Goal: Information Seeking & Learning: Check status

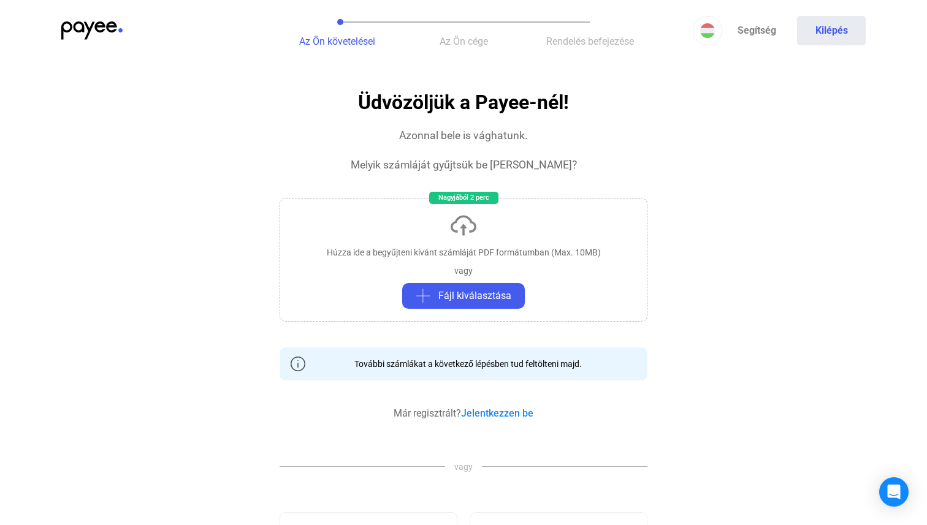
click at [331, 30] on button "Az Ön követelései" at bounding box center [337, 30] width 126 height 61
click at [156, 10] on div "Az Ön követelései Az Ön cége Rendelés befejezése Segítség Kilépés" at bounding box center [463, 30] width 927 height 61
click at [132, 31] on div at bounding box center [167, 30] width 213 height 18
click at [104, 28] on img at bounding box center [91, 30] width 61 height 18
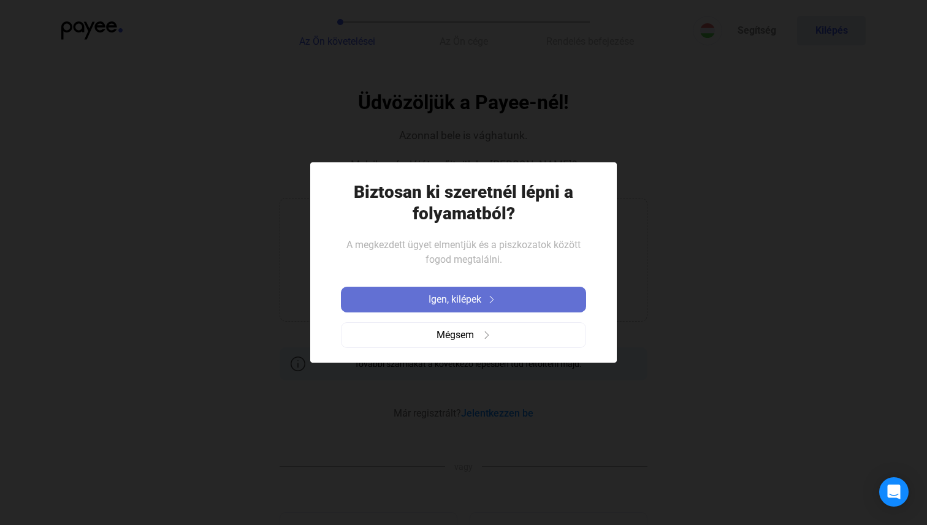
click at [481, 297] on span "Igen, kilépek" at bounding box center [454, 299] width 53 height 15
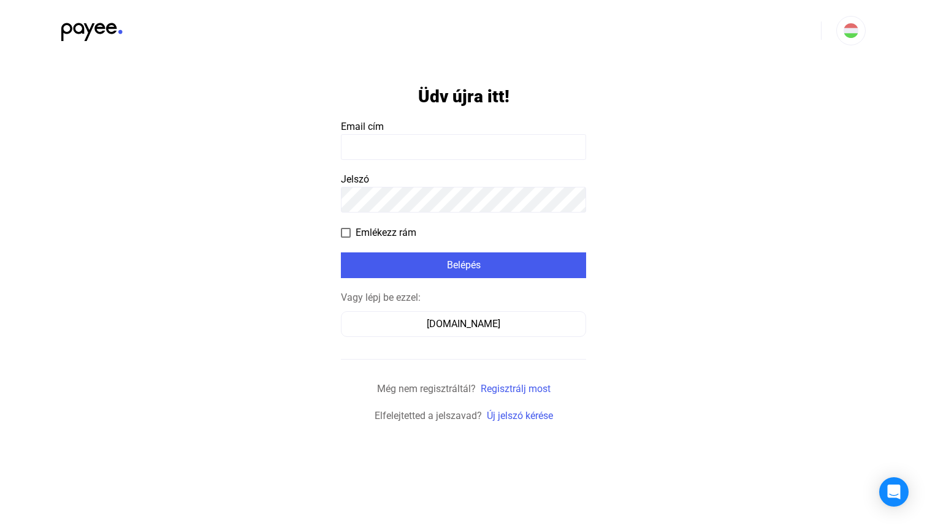
click at [456, 158] on input at bounding box center [463, 147] width 245 height 26
type input "**********"
click at [338, 235] on app-form-template "**********" at bounding box center [463, 242] width 927 height 362
click at [343, 228] on span at bounding box center [346, 233] width 10 height 10
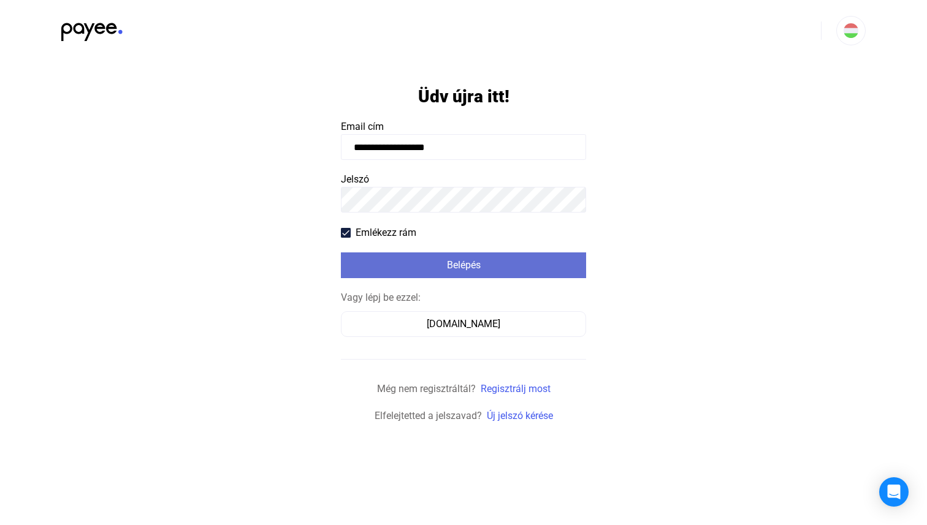
click at [361, 256] on button "Belépés" at bounding box center [463, 266] width 245 height 26
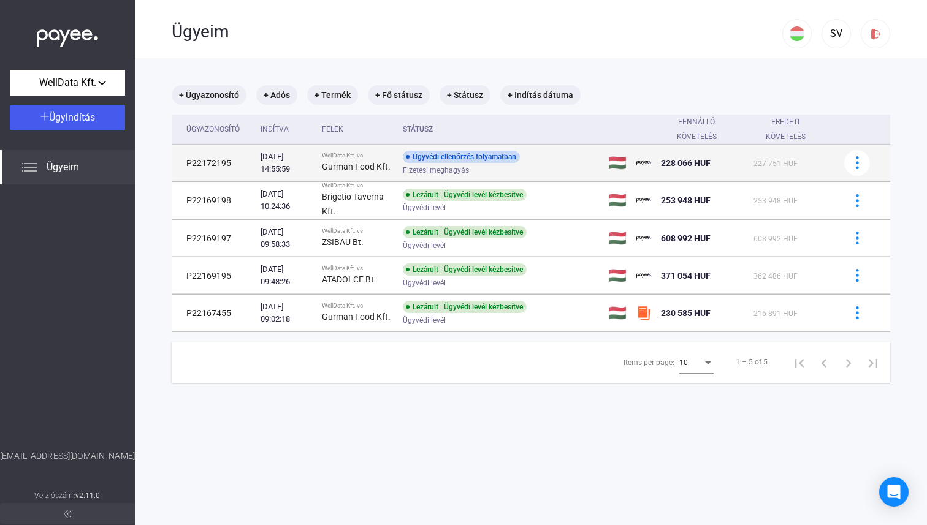
click at [375, 162] on strong "Gurman Food Kft." at bounding box center [356, 167] width 69 height 10
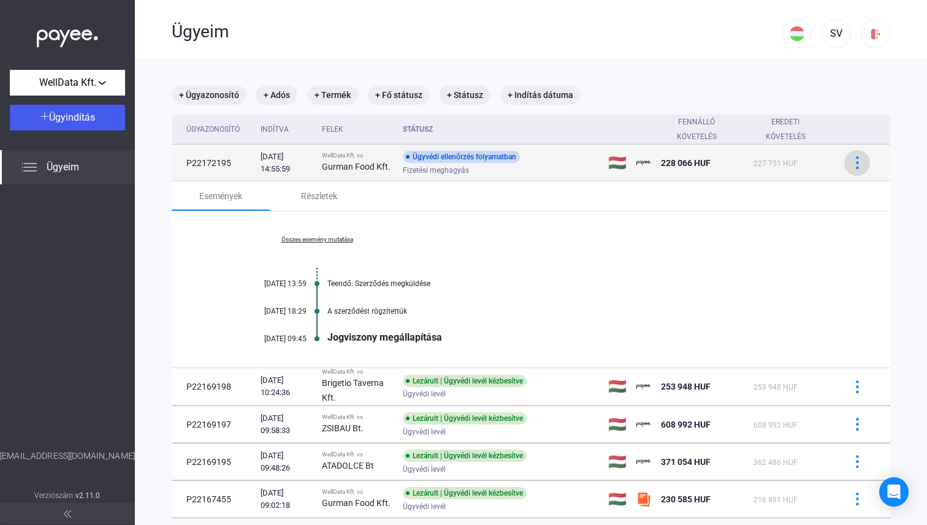
click at [853, 162] on img at bounding box center [857, 162] width 13 height 13
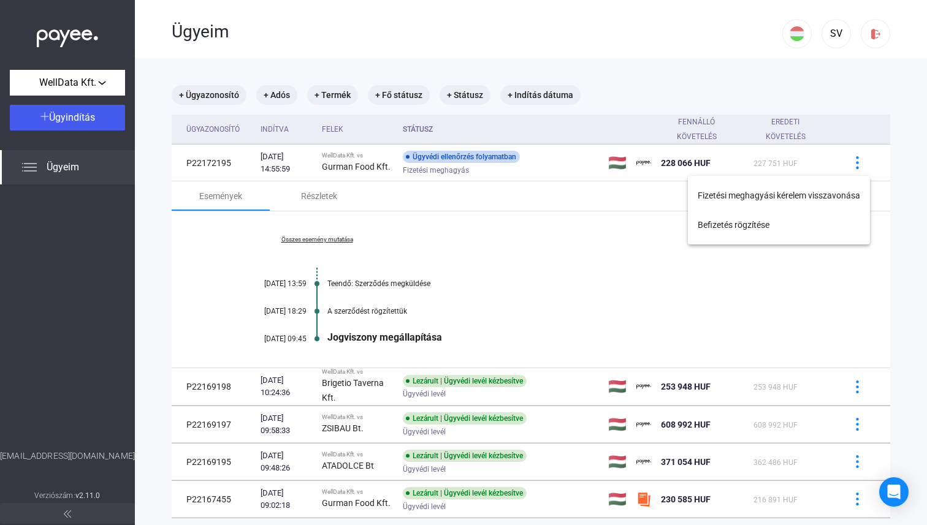
click at [407, 285] on div at bounding box center [463, 262] width 927 height 525
click at [311, 199] on div "Részletek" at bounding box center [319, 196] width 36 height 15
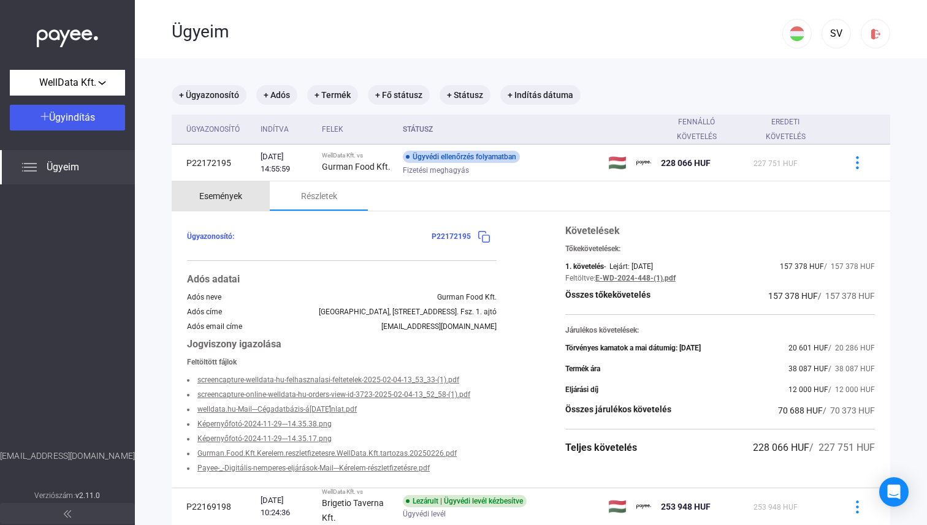
click at [256, 186] on div "Események" at bounding box center [221, 195] width 98 height 29
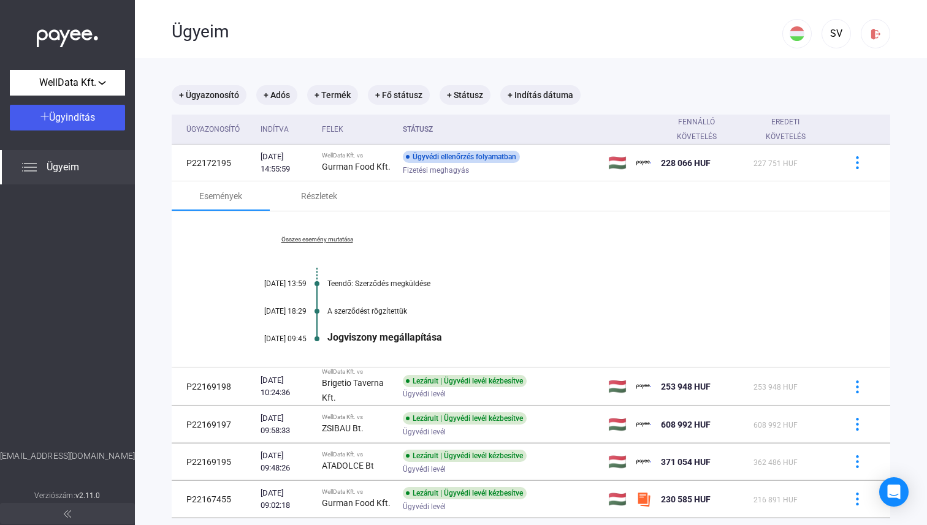
drag, startPoint x: 284, startPoint y: 237, endPoint x: 484, endPoint y: 340, distance: 224.8
click at [484, 340] on div "Összes esemény mutatása 2025.08.29. 13:59 Teendő: Szerződés megküldése 2025.08.…" at bounding box center [531, 289] width 718 height 156
click at [484, 340] on div "Jogviszony megállapítása" at bounding box center [577, 338] width 501 height 12
drag, startPoint x: 484, startPoint y: 340, endPoint x: 270, endPoint y: 238, distance: 236.3
click at [270, 238] on div "Összes esemény mutatása 2025.08.29. 13:59 Teendő: Szerződés megküldése 2025.08.…" at bounding box center [531, 289] width 718 height 156
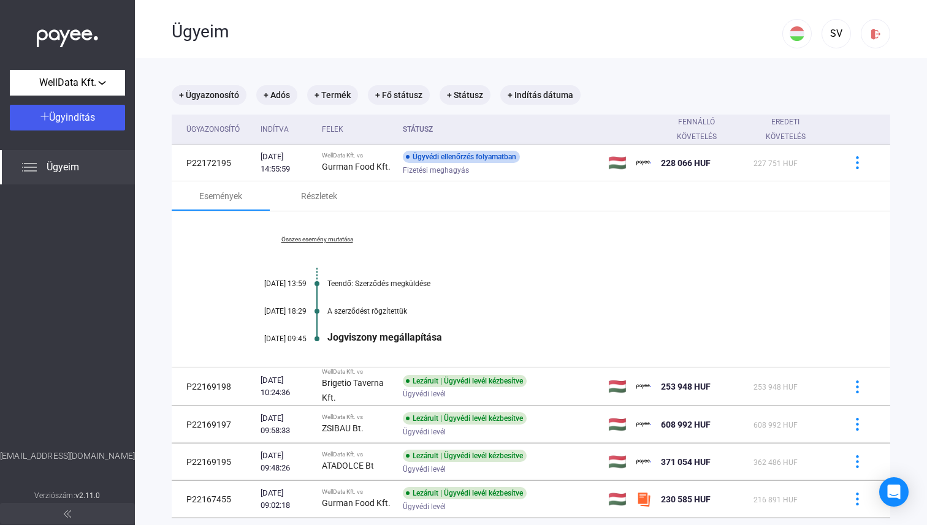
click at [270, 238] on link "Összes esemény mutatása" at bounding box center [317, 239] width 168 height 7
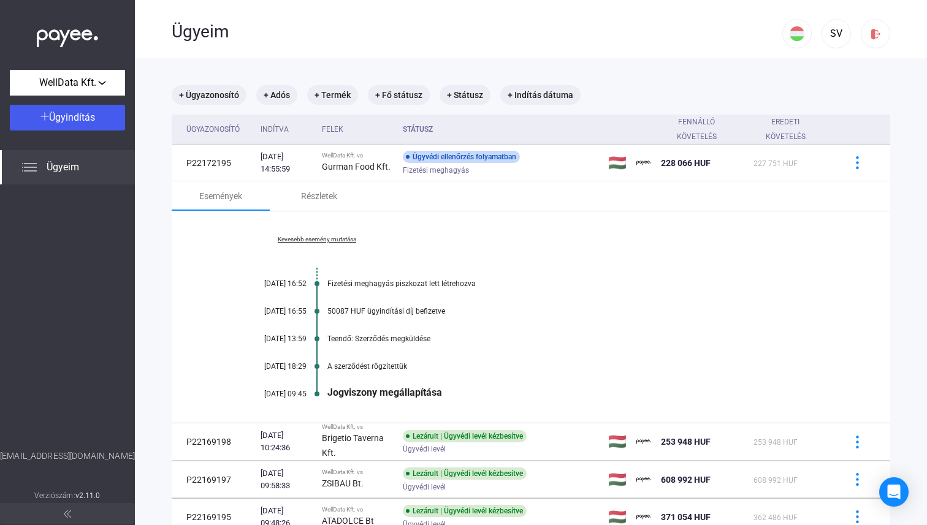
drag, startPoint x: 270, startPoint y: 238, endPoint x: 501, endPoint y: 301, distance: 239.4
click at [505, 302] on div "Kevesebb esemény mutatása 2025.08.28. 16:52 Fizetési meghagyás piszkozat lett l…" at bounding box center [531, 316] width 718 height 211
click at [501, 301] on div "Kevesebb esemény mutatása 2025.08.28. 16:52 Fizetési meghagyás piszkozat lett l…" at bounding box center [531, 316] width 718 height 211
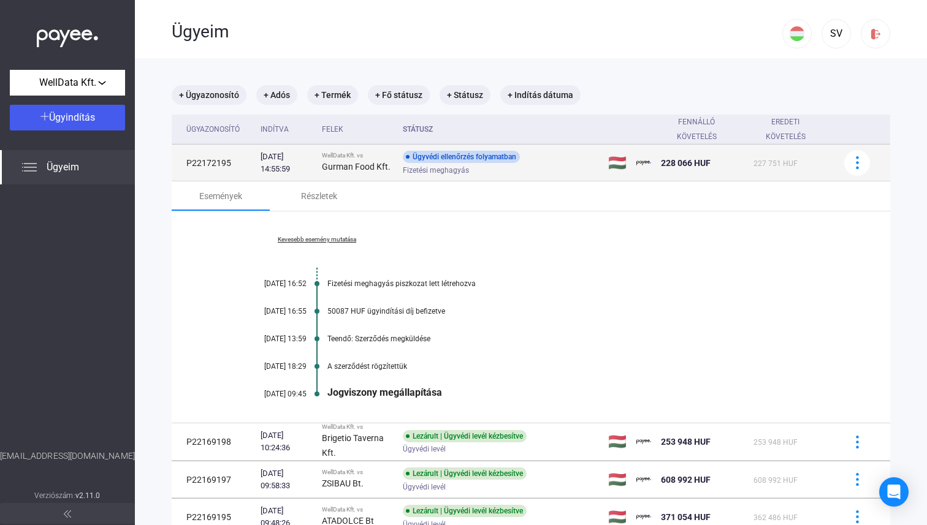
click at [415, 151] on div "Ügyvédi ellenőrzés folyamatban Fizetési meghagyás" at bounding box center [501, 163] width 196 height 24
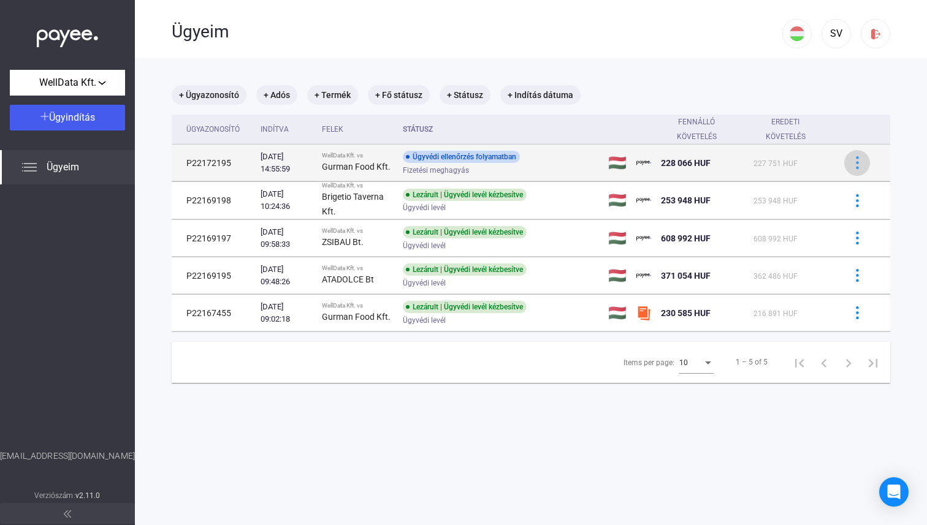
click at [854, 156] on button at bounding box center [857, 163] width 26 height 26
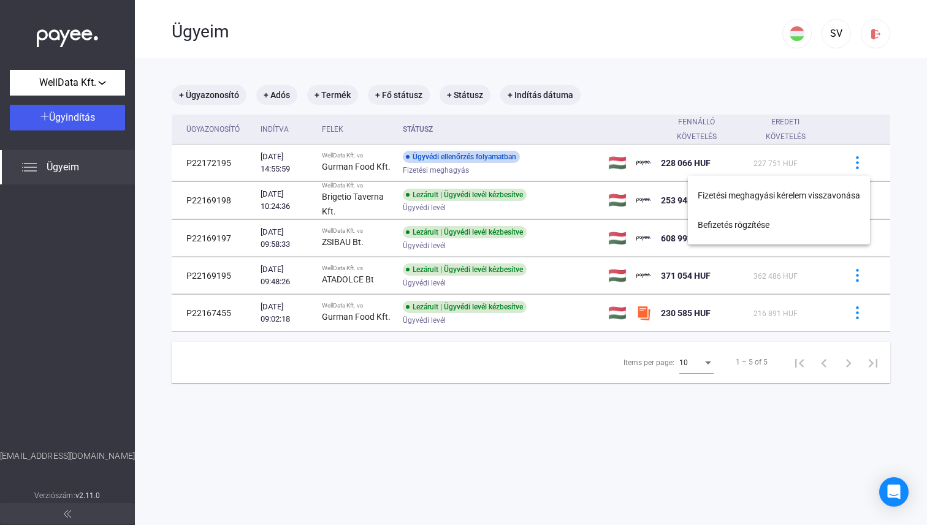
click at [582, 173] on div at bounding box center [463, 262] width 927 height 525
click at [582, 173] on div "Fizetési meghagyás" at bounding box center [501, 169] width 196 height 9
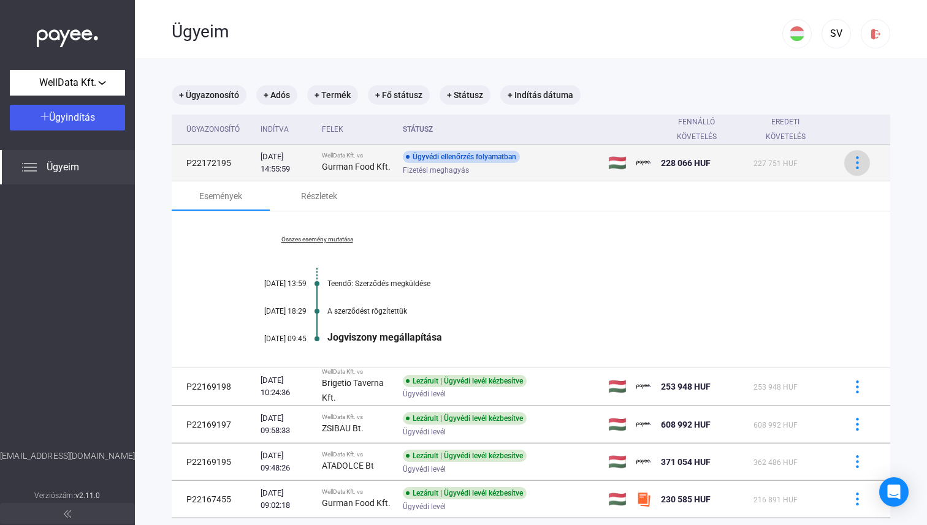
click at [859, 167] on img at bounding box center [857, 162] width 13 height 13
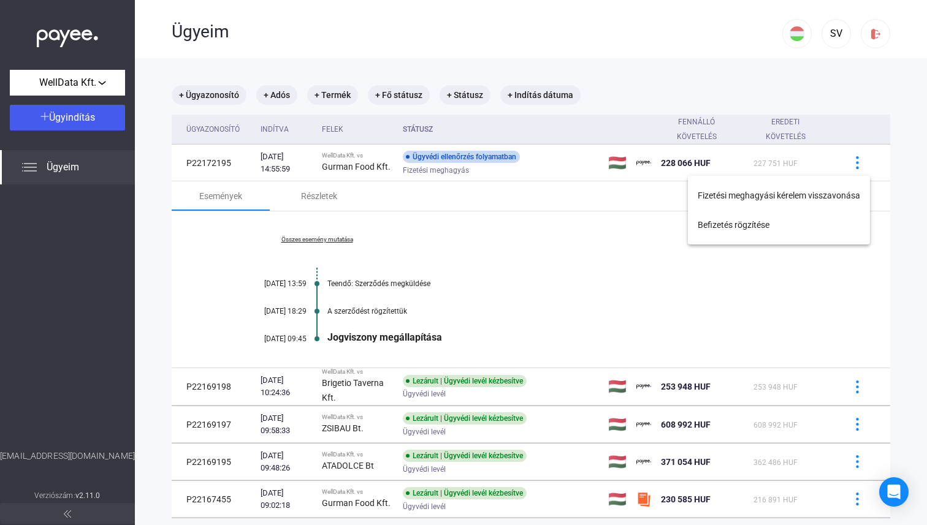
click at [597, 165] on div at bounding box center [463, 262] width 927 height 525
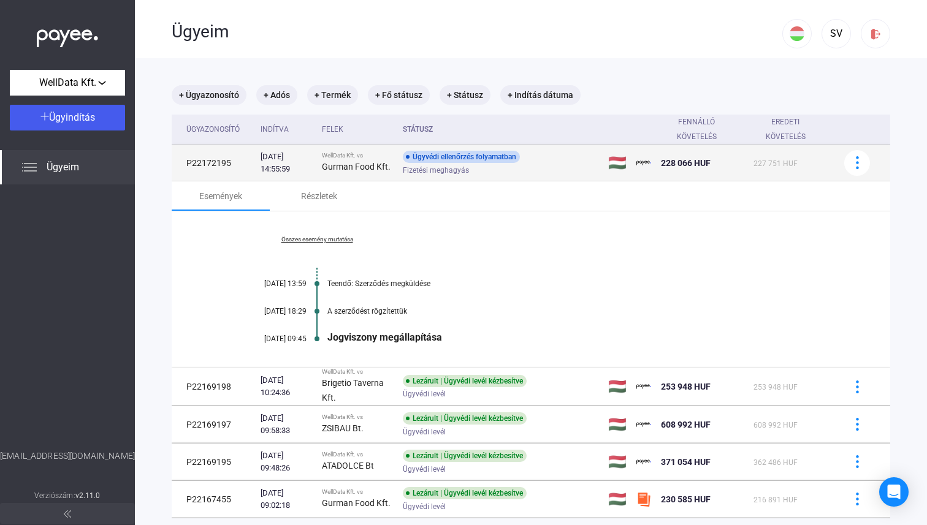
click at [522, 167] on div "Fizetési meghagyás" at bounding box center [501, 169] width 196 height 9
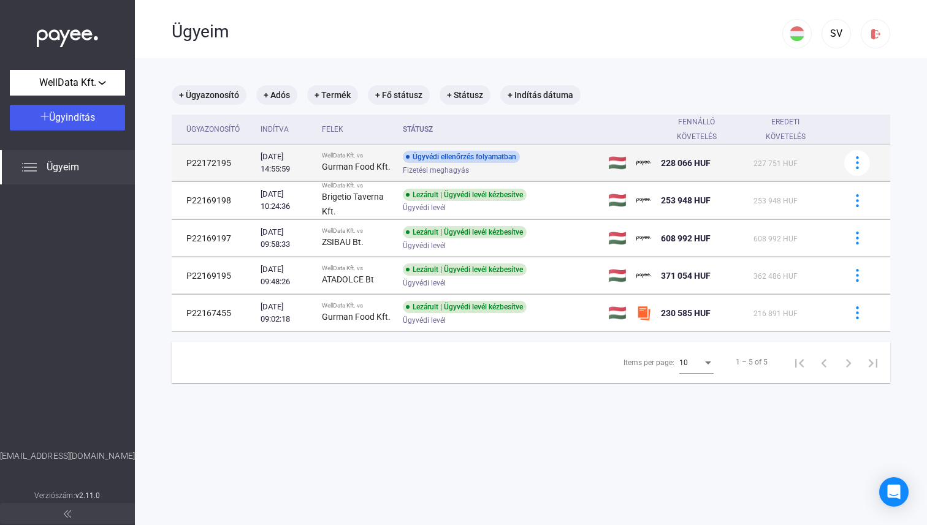
click at [519, 167] on div "Fizetési meghagyás" at bounding box center [501, 169] width 196 height 9
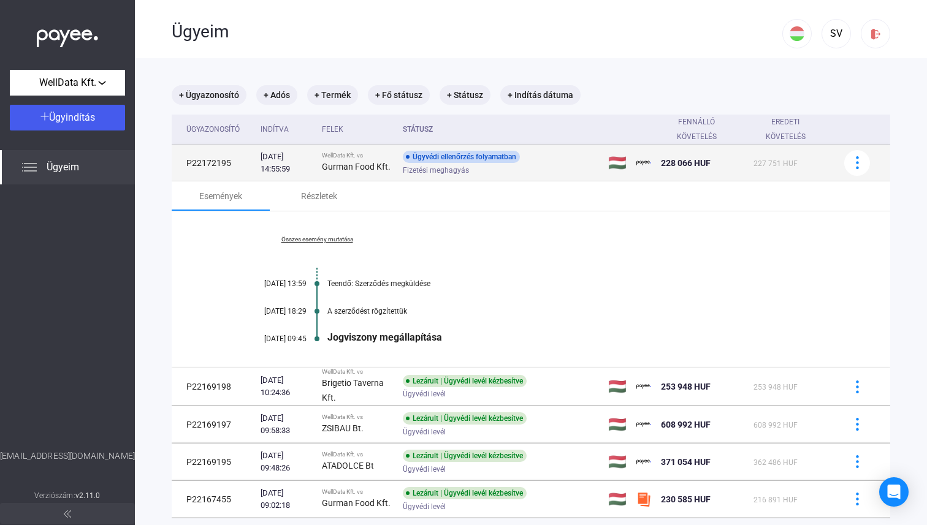
click at [344, 162] on strong "Gurman Food Kft." at bounding box center [356, 167] width 69 height 10
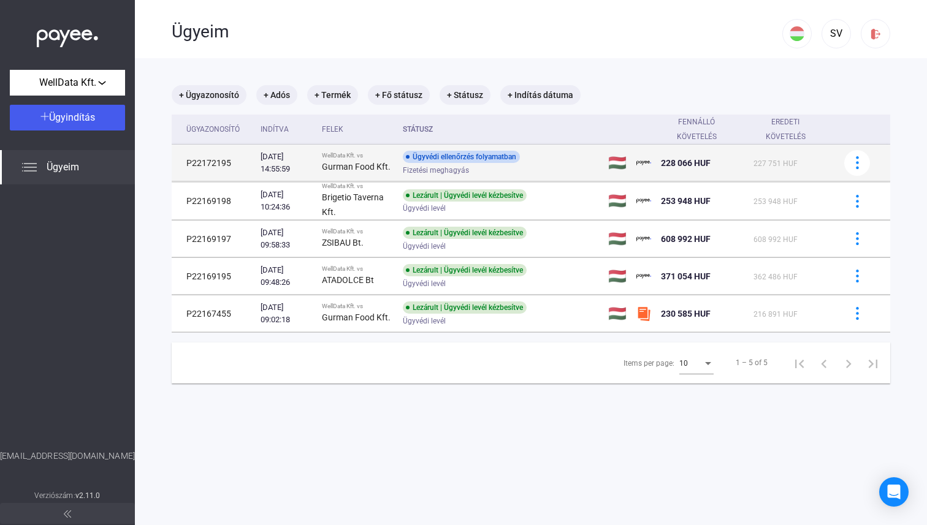
click at [344, 162] on strong "Gurman Food Kft." at bounding box center [356, 167] width 69 height 10
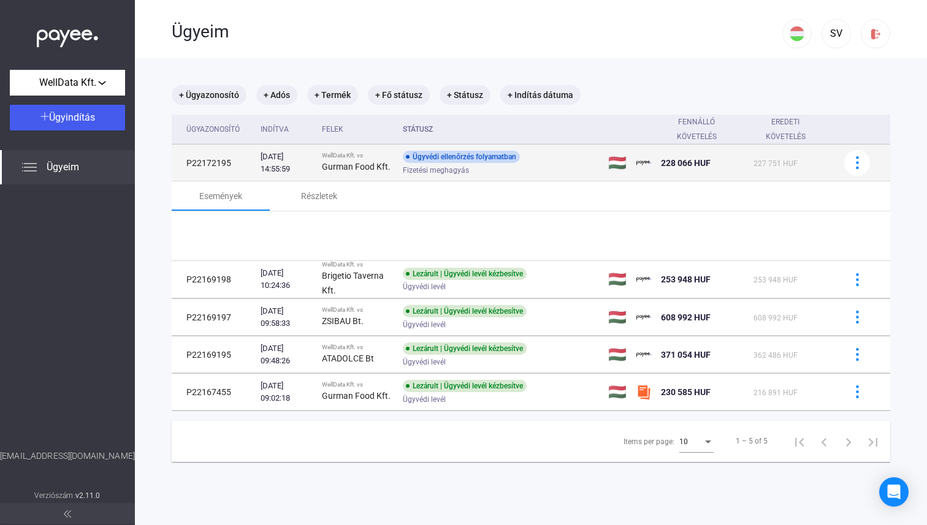
click at [344, 162] on strong "Gurman Food Kft." at bounding box center [356, 167] width 69 height 10
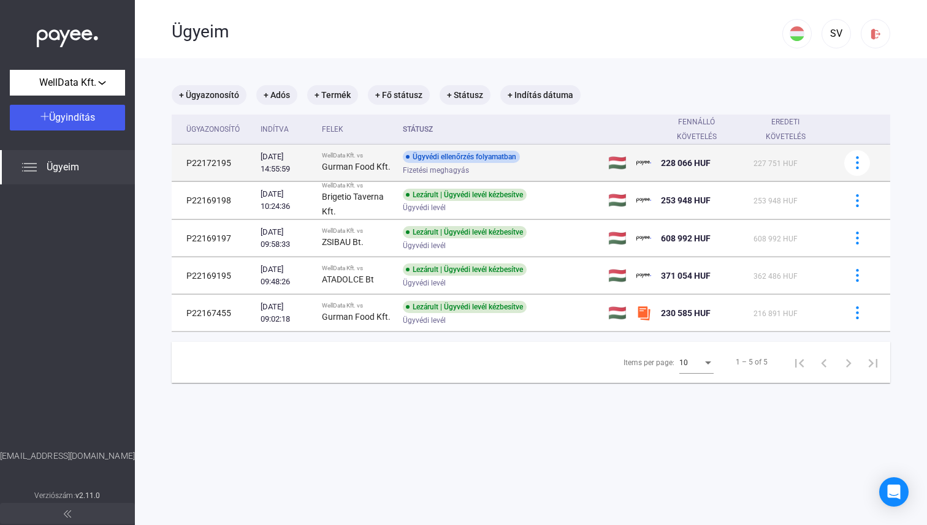
click at [344, 162] on strong "Gurman Food Kft." at bounding box center [356, 167] width 69 height 10
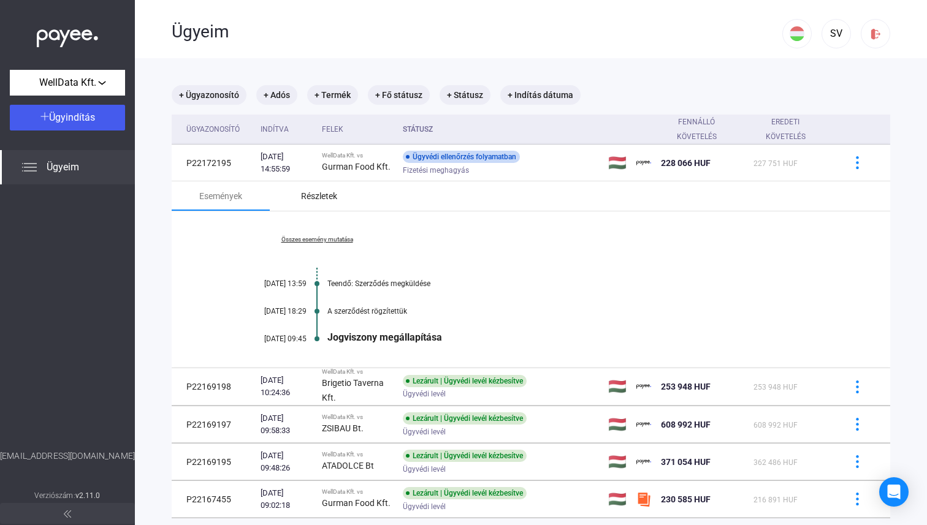
click at [310, 203] on div "Részletek" at bounding box center [319, 195] width 98 height 29
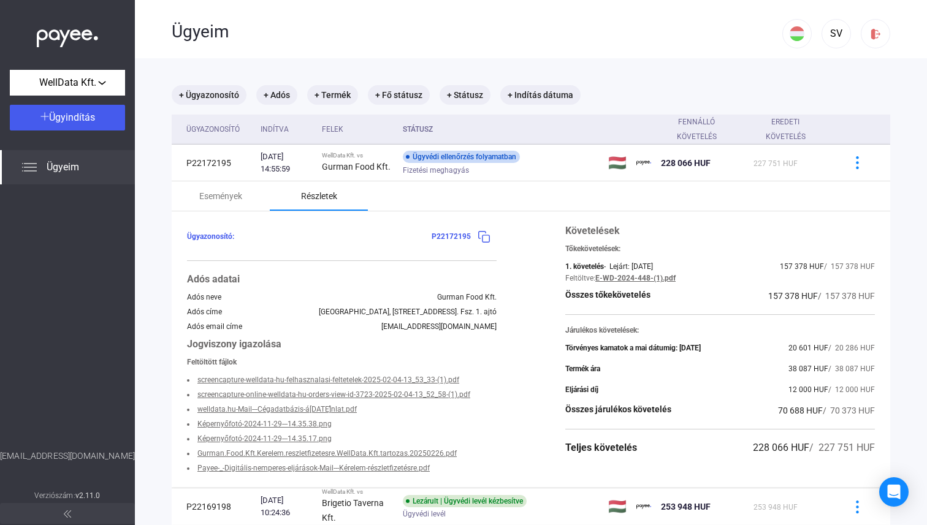
scroll to position [59, 0]
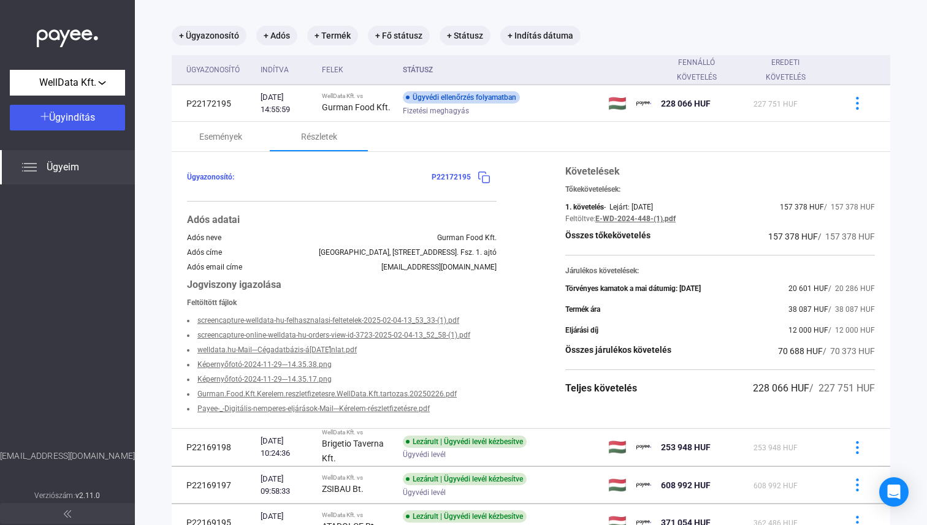
click at [315, 394] on link "Gurman.Food.Kft.Kerelem.reszletfizetesre.WellData.Kft.tartozas.20250226.pdf" at bounding box center [326, 394] width 259 height 9
click at [308, 373] on li "Képernyőfotó-2024-11-29---14.35.17.png" at bounding box center [342, 379] width 310 height 15
click at [308, 376] on link "Képernyőfotó-2024-11-29---14.35.17.png" at bounding box center [264, 379] width 134 height 9
drag, startPoint x: 274, startPoint y: 305, endPoint x: 793, endPoint y: 421, distance: 531.3
click at [793, 422] on div "Ügyazonosító: P22172195 Adós adatai Adós neve Gurman Food Kft. Adós címe Magyar…" at bounding box center [531, 290] width 718 height 276
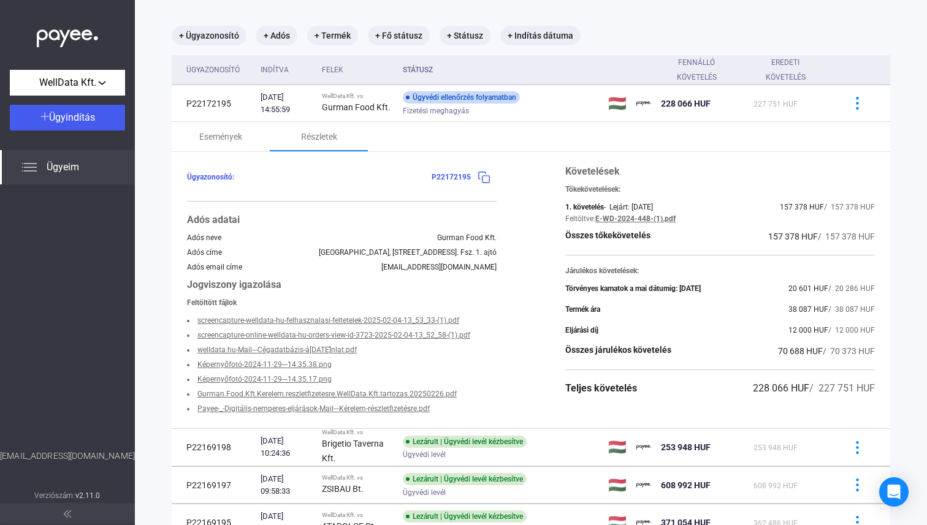
click at [793, 421] on div "Ügyazonosító: P22172195 Adós adatai Adós neve Gurman Food Kft. Adós címe Magyar…" at bounding box center [531, 290] width 718 height 276
drag, startPoint x: 793, startPoint y: 421, endPoint x: 782, endPoint y: 143, distance: 278.5
click at [782, 142] on mat-tab-group "Események Részletek Ügyazonosító: P22172195 Adós adatai Adós neve Gurman Food K…" at bounding box center [531, 275] width 718 height 306
click at [782, 147] on div "Események Részletek" at bounding box center [531, 136] width 718 height 29
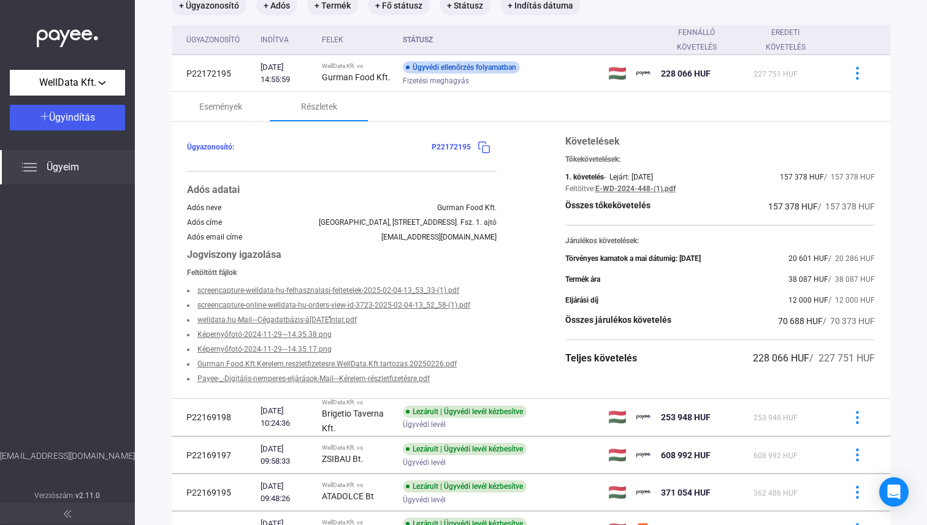
scroll to position [86, 0]
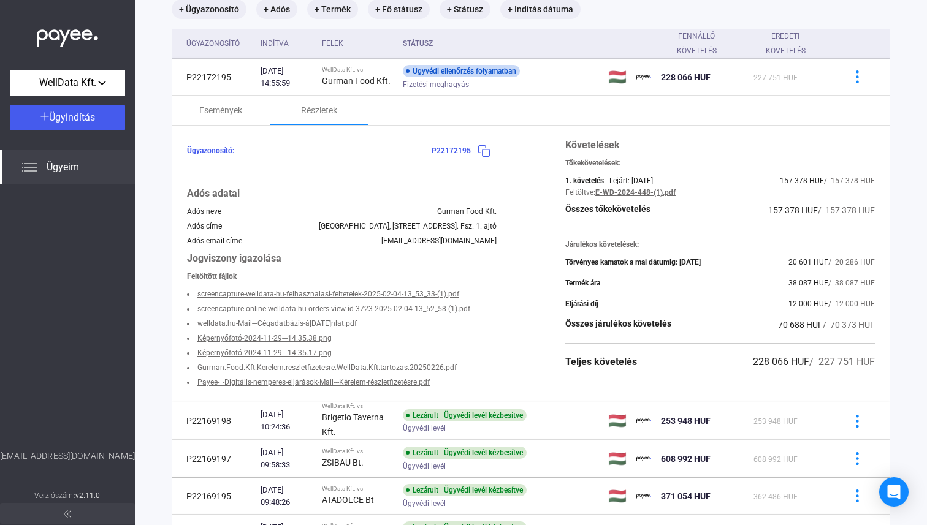
drag, startPoint x: 228, startPoint y: 82, endPoint x: 260, endPoint y: 158, distance: 82.4
click at [260, 161] on tbody "P22172195 2025.08.28. 14:55:59 WellData Kft. vs Gurman Food Kft. Ügyvédi ellenő…" at bounding box center [531, 306] width 718 height 494
click at [229, 108] on div "Események" at bounding box center [220, 110] width 43 height 15
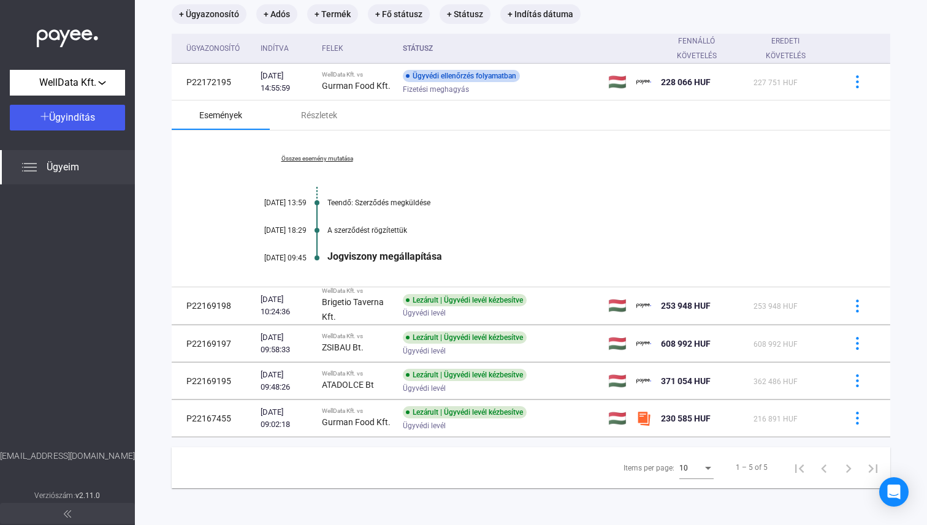
scroll to position [82, 0]
click at [327, 113] on div "Részletek" at bounding box center [319, 115] width 36 height 15
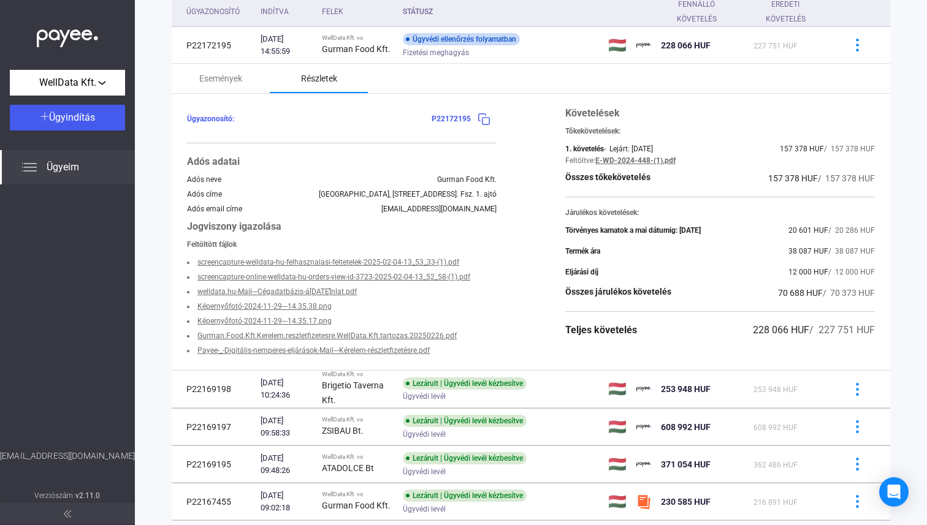
scroll to position [119, 0]
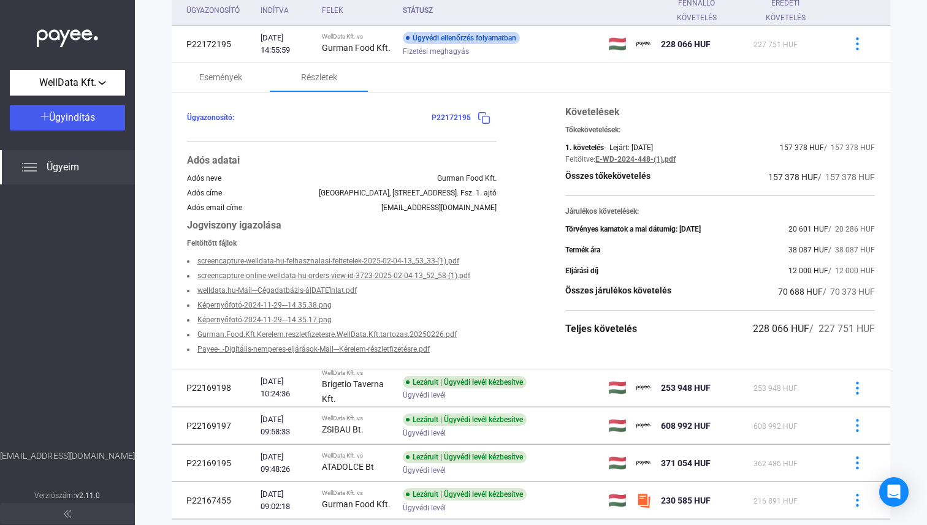
drag, startPoint x: 382, startPoint y: 132, endPoint x: 805, endPoint y: 340, distance: 471.2
click at [805, 340] on div "Ügyazonosító: P22172195 Adós adatai Adós neve Gurman Food Kft. Adós címe Magyar…" at bounding box center [531, 231] width 718 height 276
click at [805, 340] on div "Követelések Tőkekövetelések: 1. követelés - Lejárt: 2024.10.14. 157 378 HUF / 1…" at bounding box center [720, 231] width 310 height 252
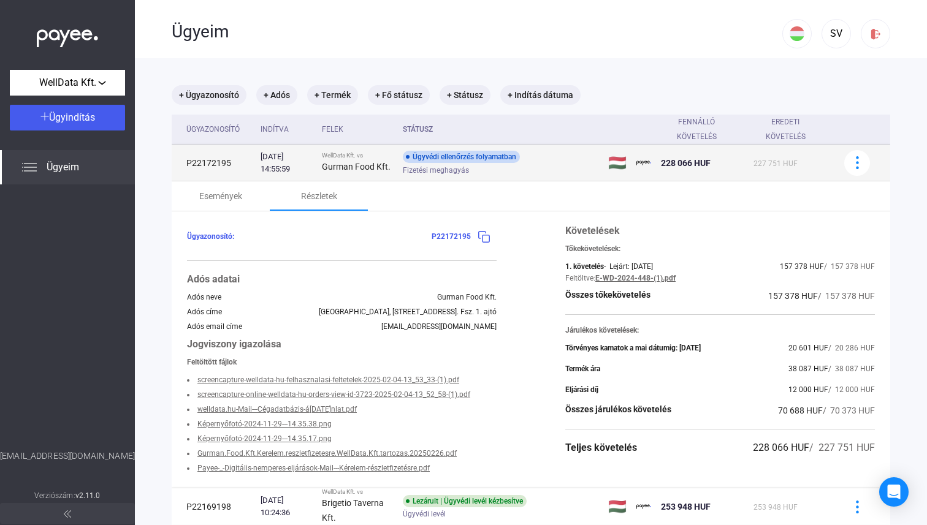
click at [595, 169] on div "Fizetési meghagyás" at bounding box center [501, 169] width 196 height 9
